Goal: Information Seeking & Learning: Learn about a topic

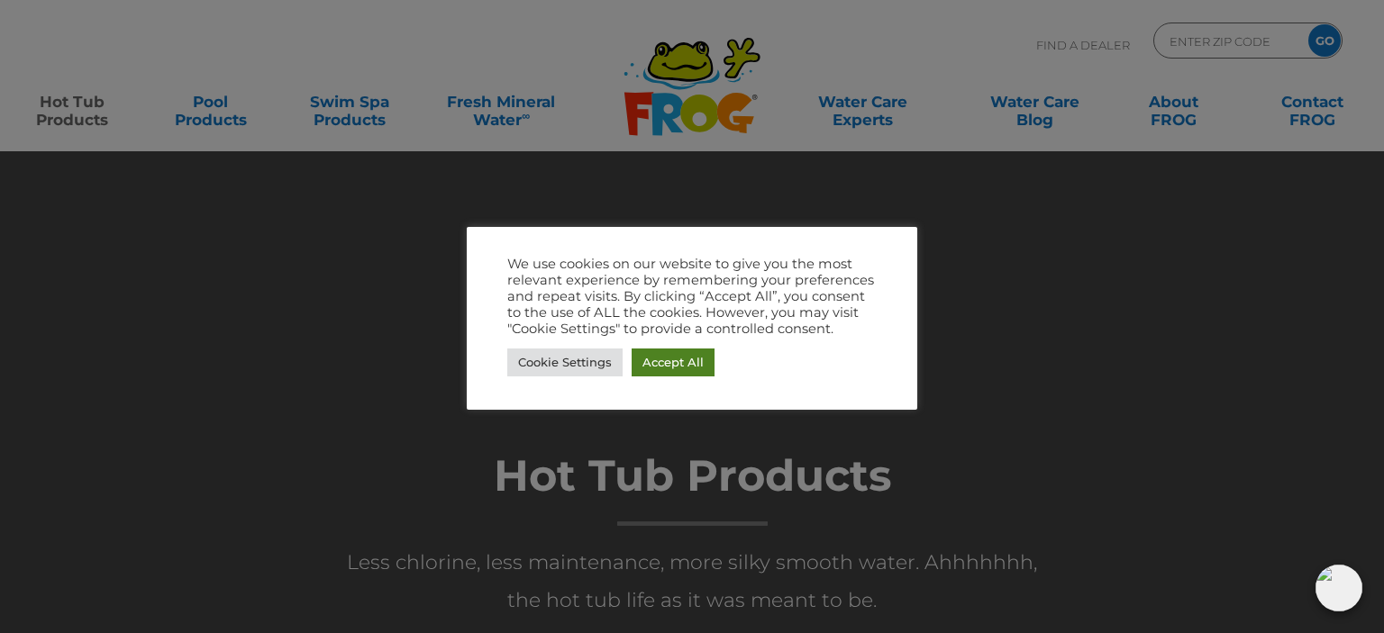
click at [661, 362] on link "Accept All" at bounding box center [673, 363] width 83 height 28
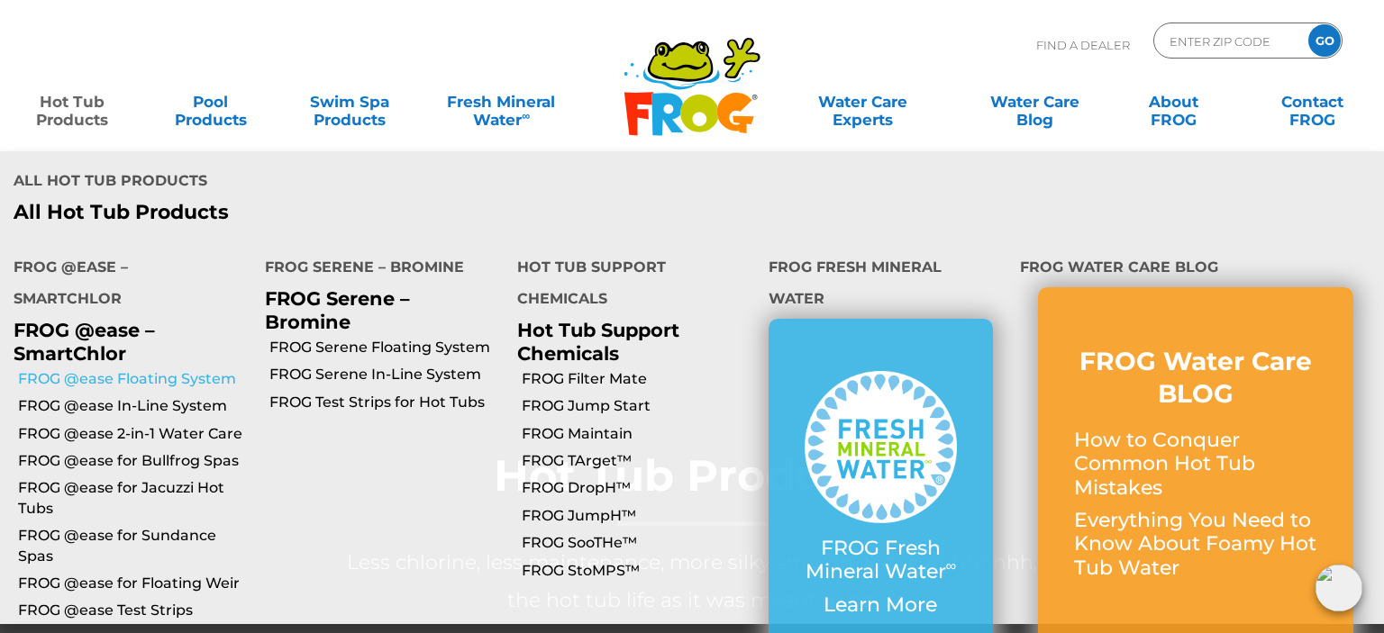
click at [109, 369] on link "FROG @ease Floating System" at bounding box center [134, 379] width 233 height 20
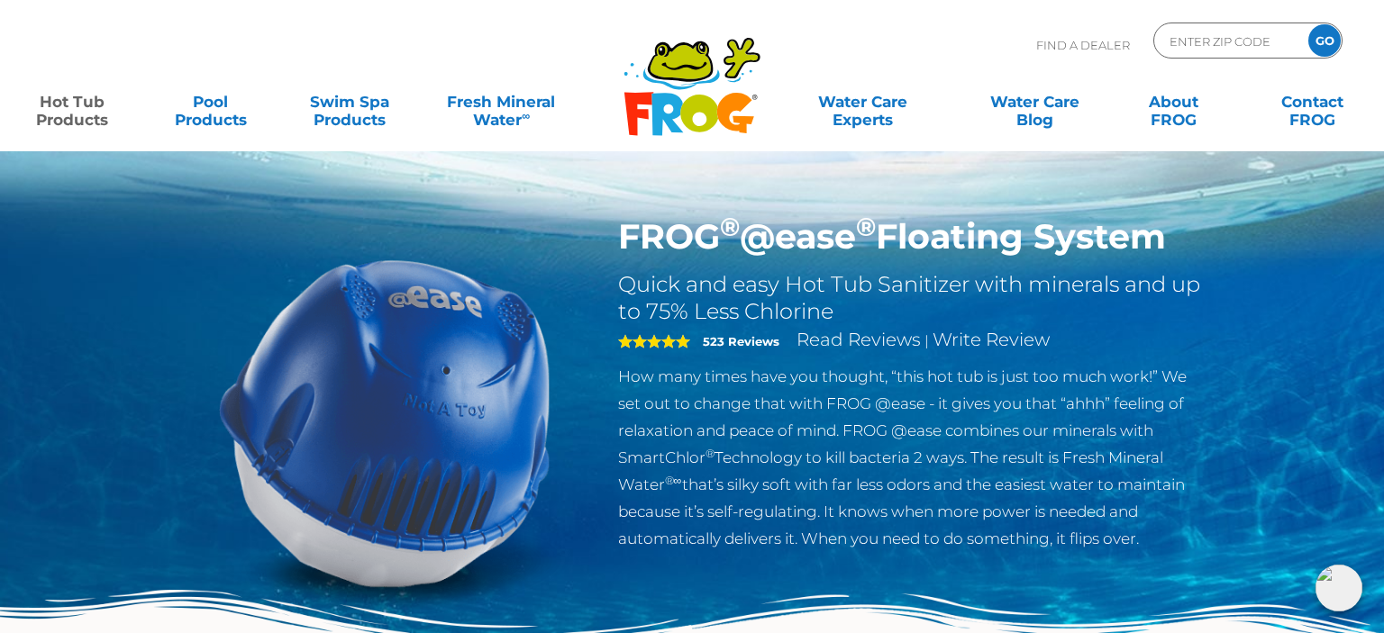
click at [334, 391] on img at bounding box center [384, 422] width 413 height 413
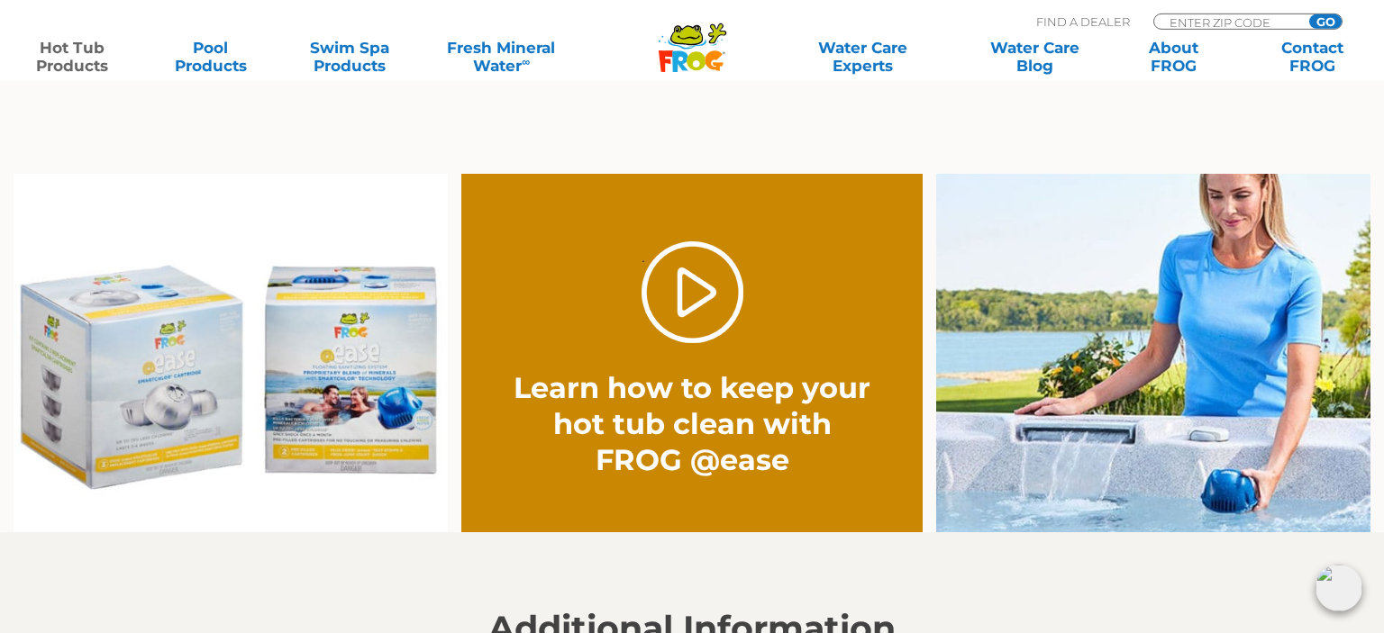
scroll to position [1262, 0]
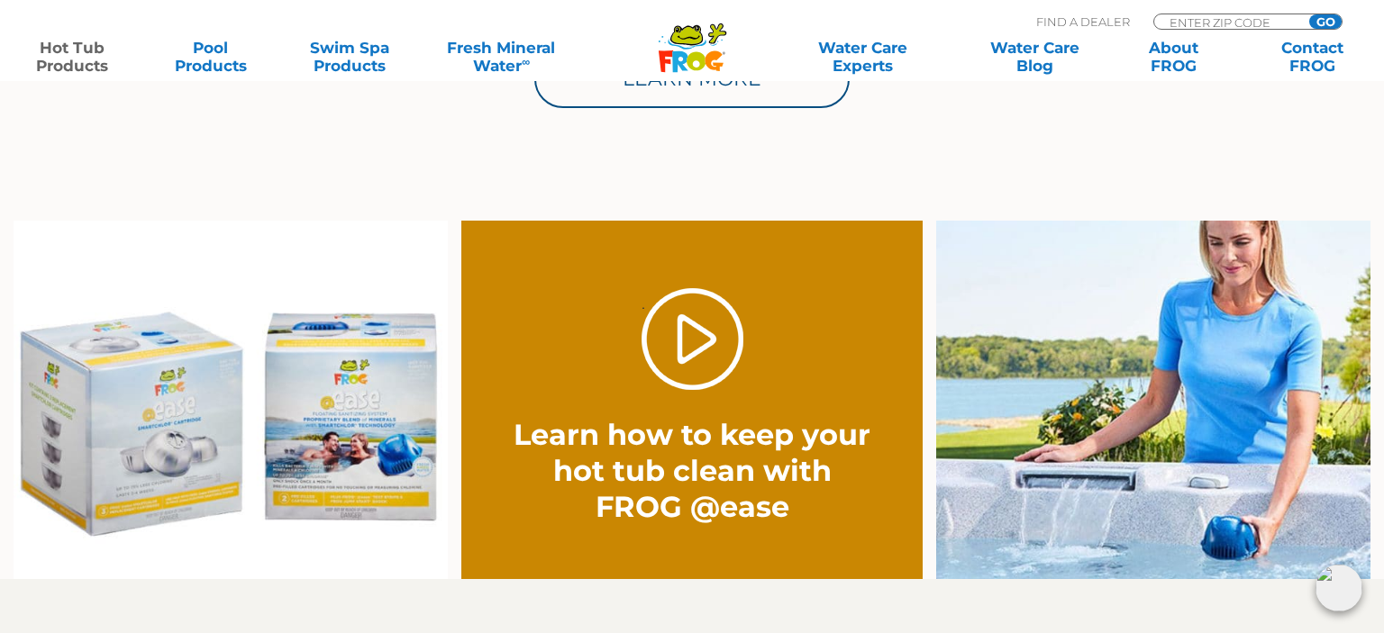
click at [290, 383] on img at bounding box center [231, 401] width 434 height 360
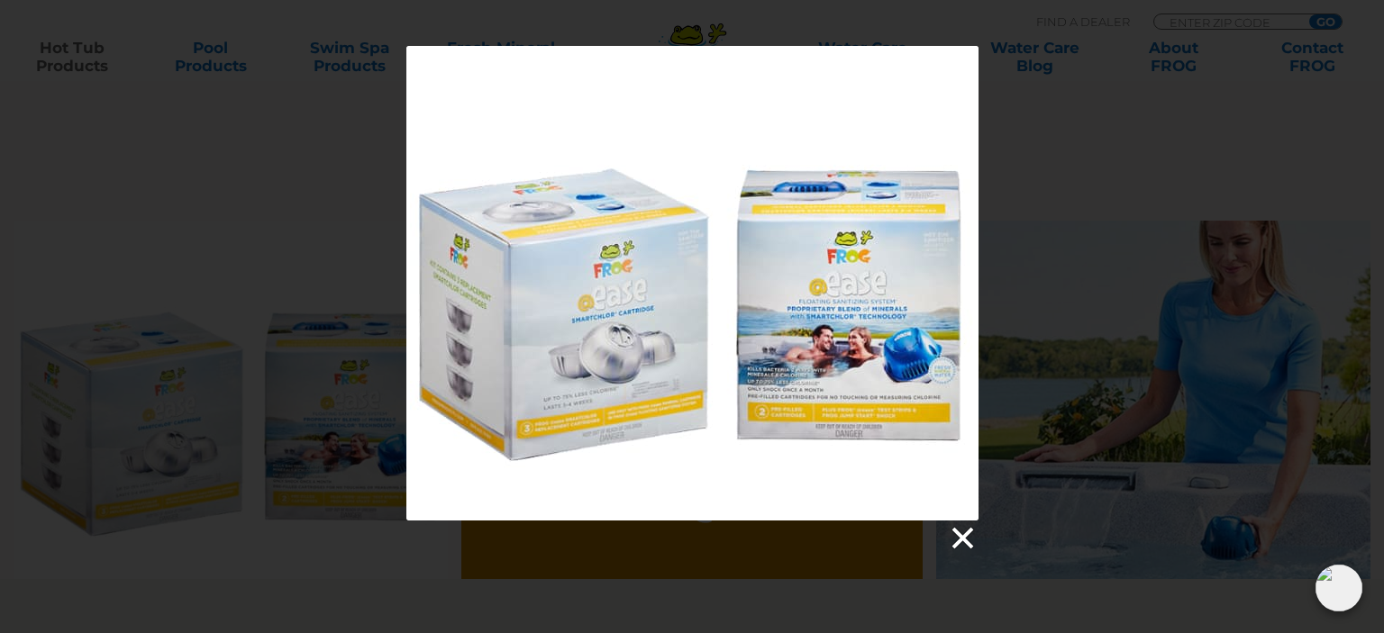
click at [968, 535] on link at bounding box center [961, 538] width 27 height 27
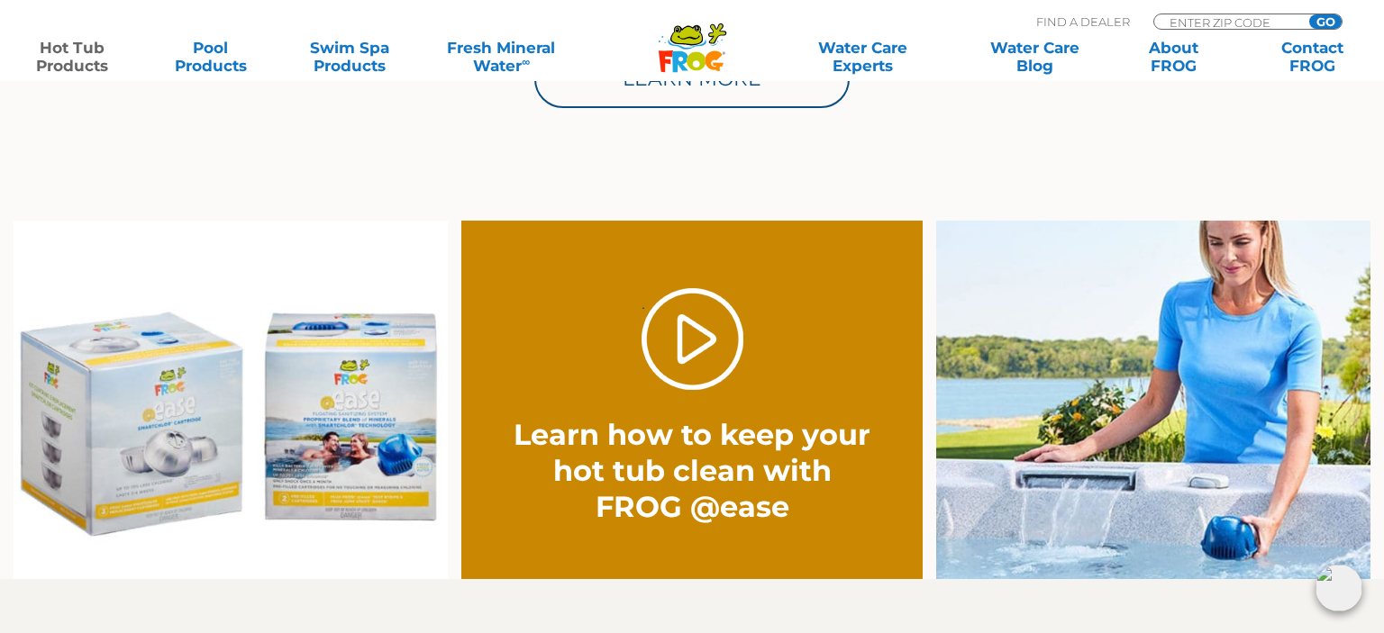
click at [139, 395] on img at bounding box center [231, 401] width 434 height 360
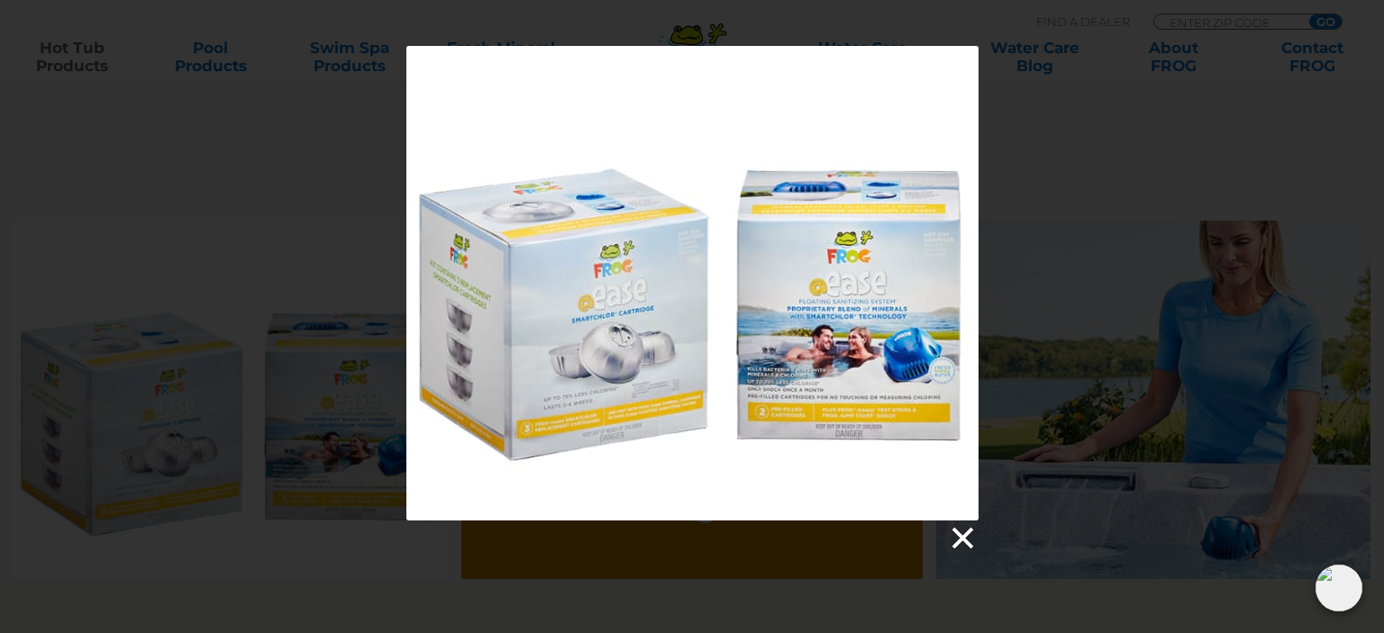
click at [957, 539] on link at bounding box center [961, 538] width 27 height 27
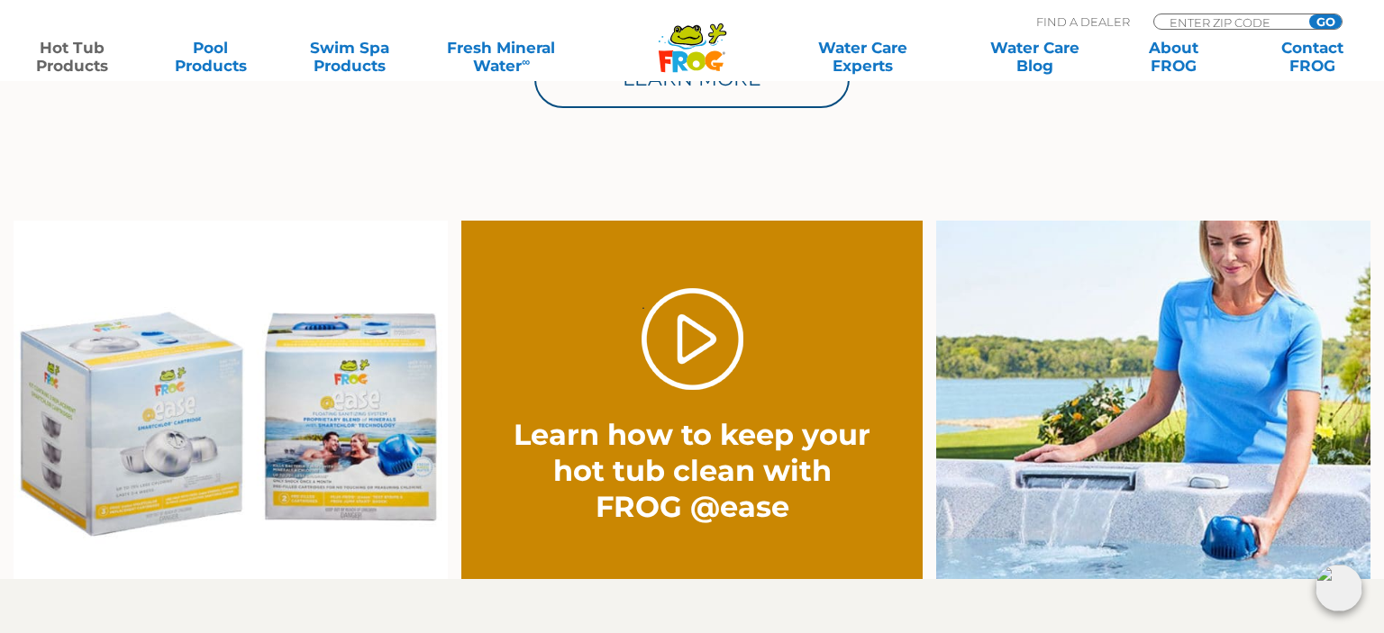
click at [1032, 386] on img at bounding box center [1153, 401] width 434 height 360
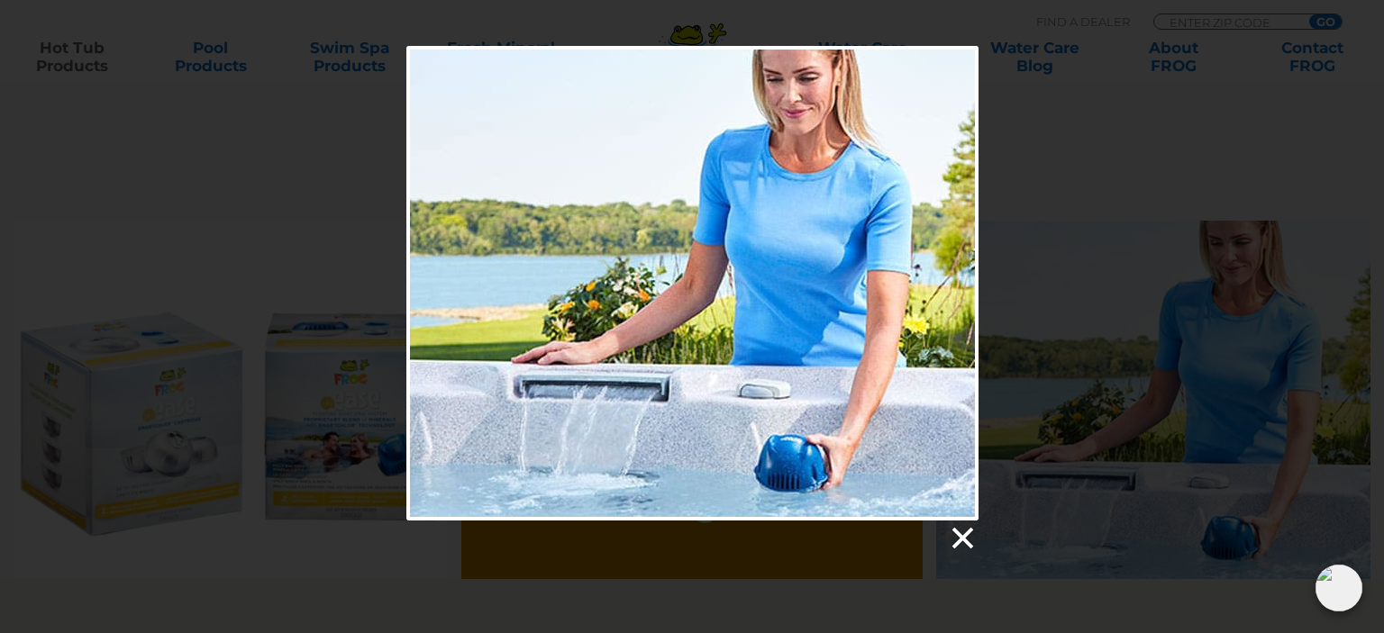
click at [960, 540] on link at bounding box center [961, 538] width 27 height 27
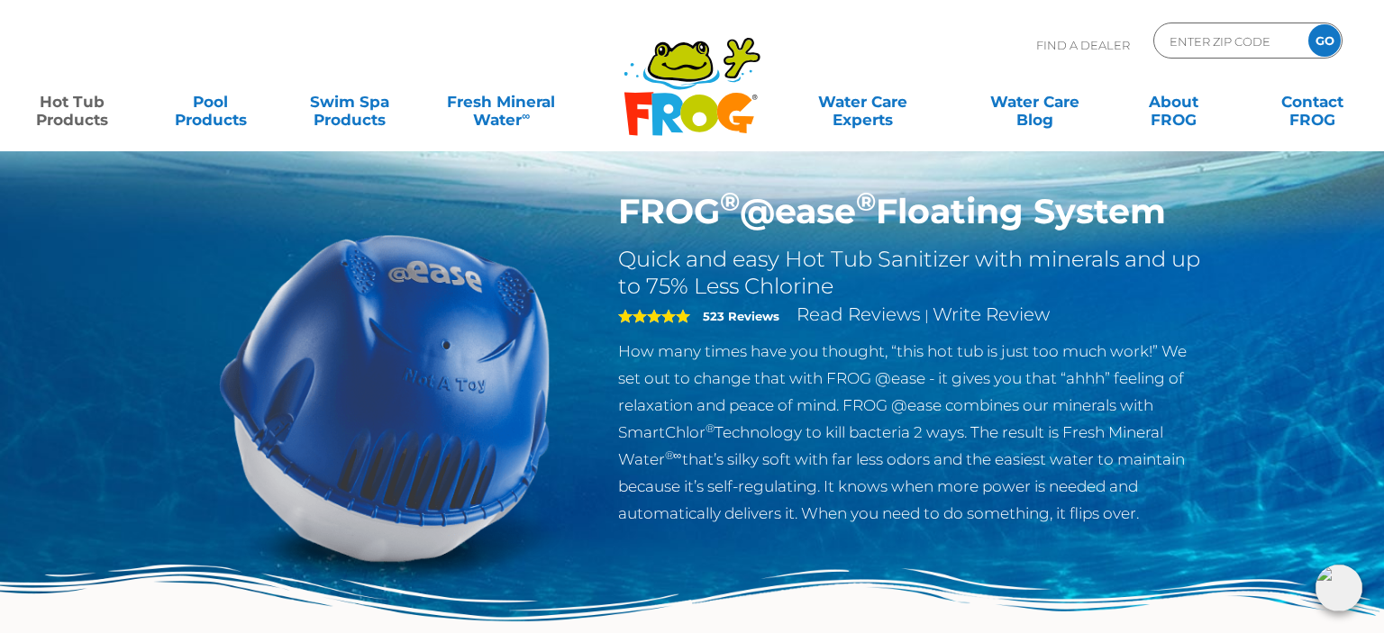
scroll to position [0, 0]
